Goal: Navigation & Orientation: Find specific page/section

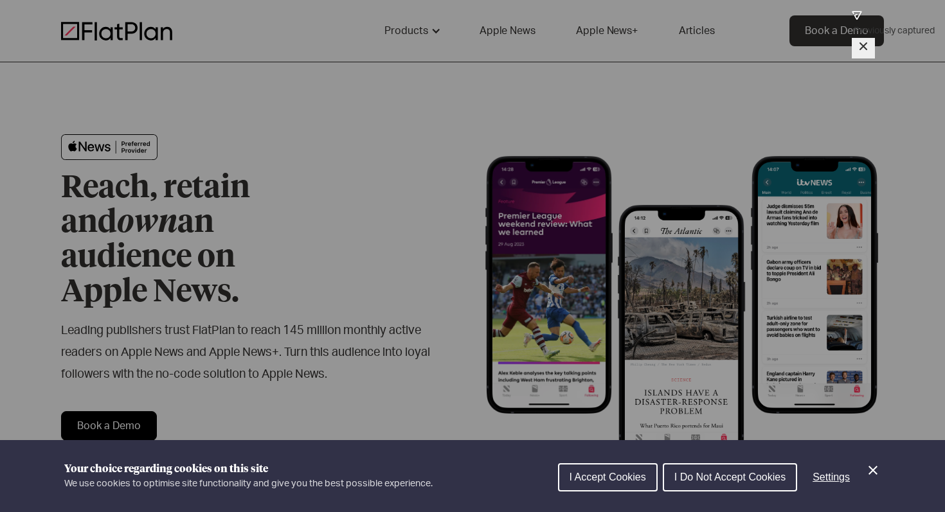
click at [691, 474] on span "I Do Not Accept Cookies" at bounding box center [729, 477] width 111 height 11
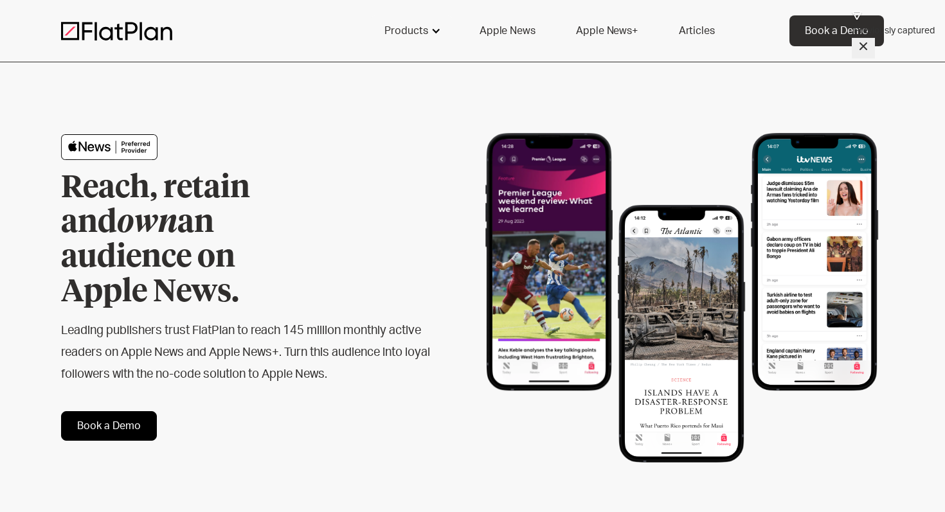
click at [406, 30] on div "Products" at bounding box center [406, 30] width 44 height 15
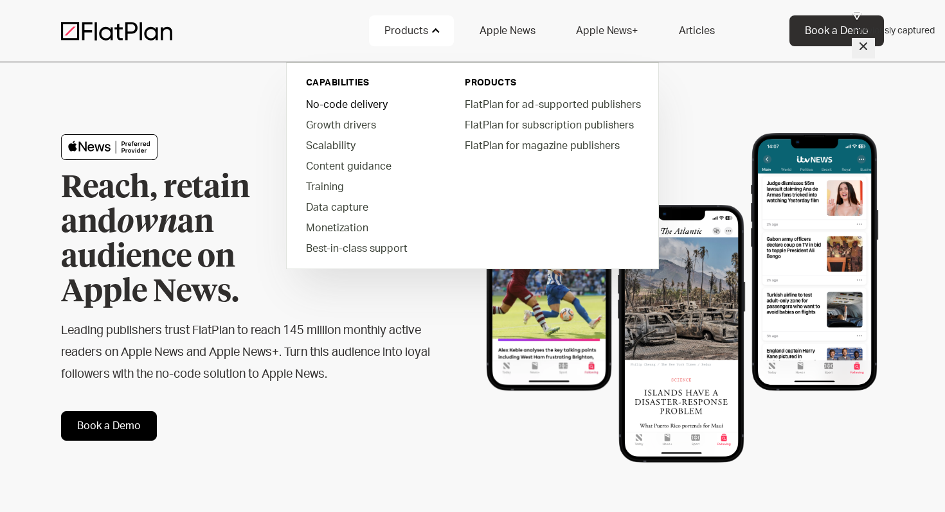
click at [354, 106] on link "No-code delivery" at bounding box center [369, 104] width 146 height 21
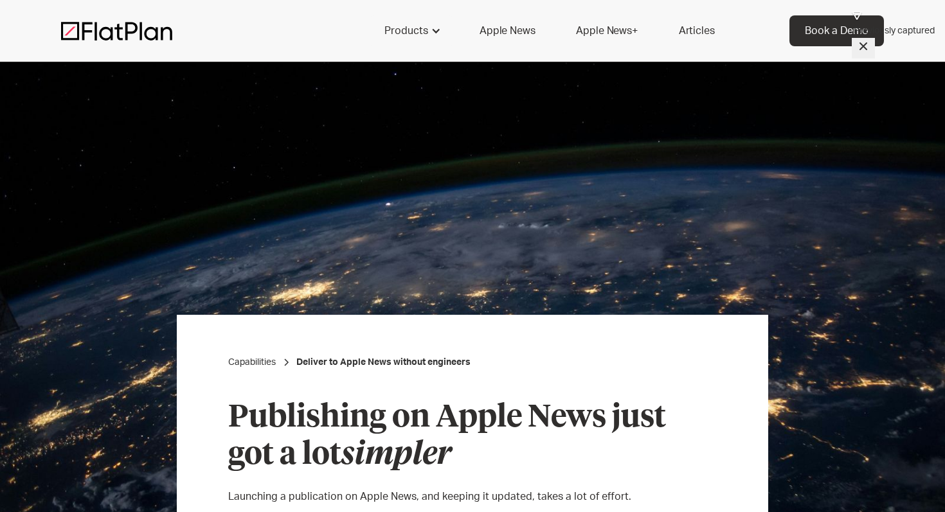
click at [154, 27] on img at bounding box center [116, 30] width 111 height 19
